Goal: Check status

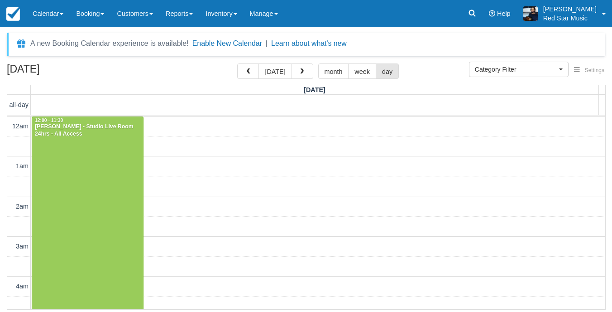
select select
click at [284, 73] on button "[DATE]" at bounding box center [275, 70] width 33 height 15
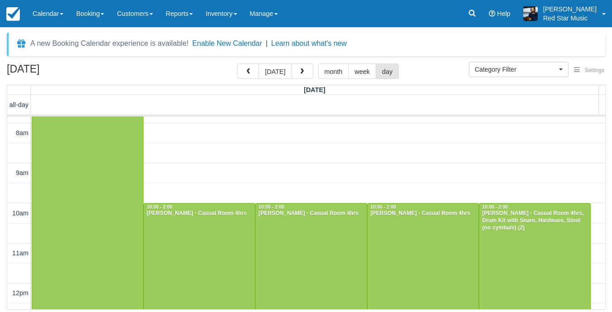
scroll to position [317, 0]
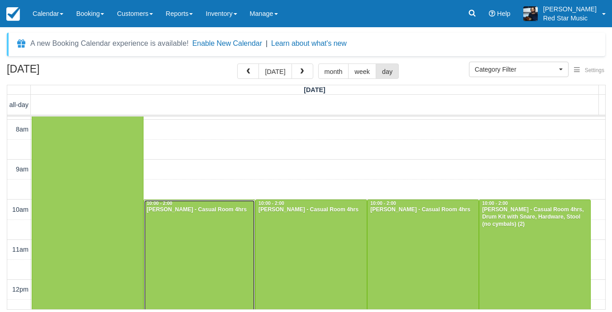
click at [220, 245] on div at bounding box center [199, 279] width 111 height 159
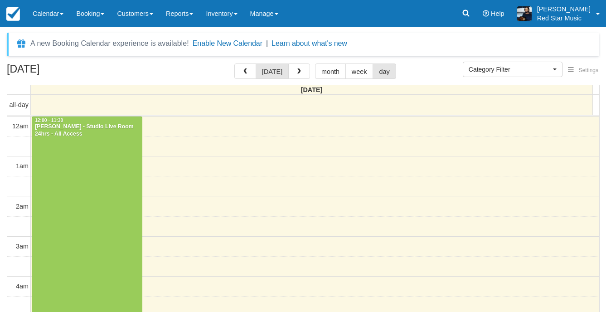
select select
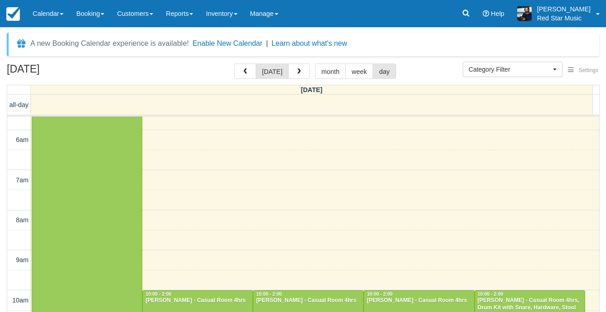
scroll to position [272, 0]
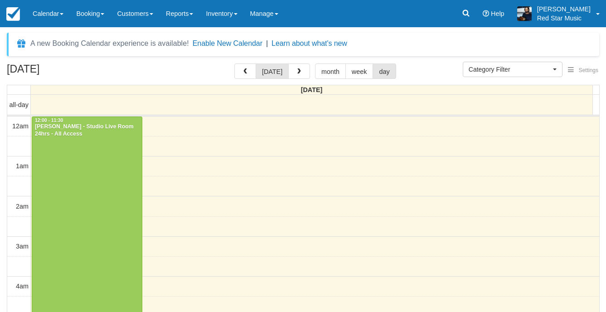
select select
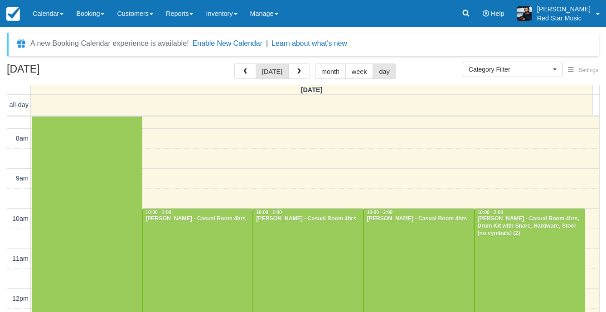
scroll to position [317, 0]
